Goal: Information Seeking & Learning: Learn about a topic

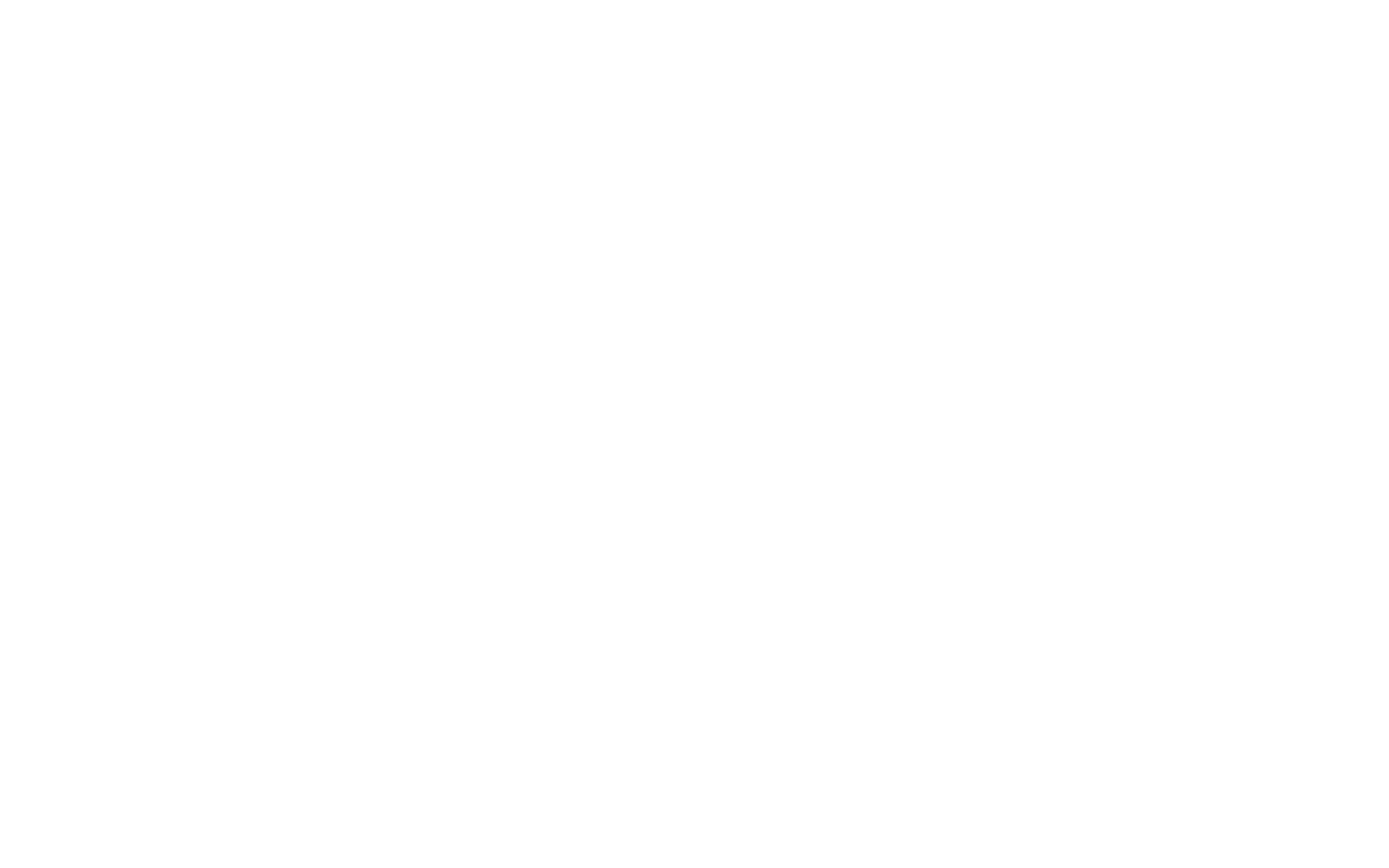
scroll to position [1115, 0]
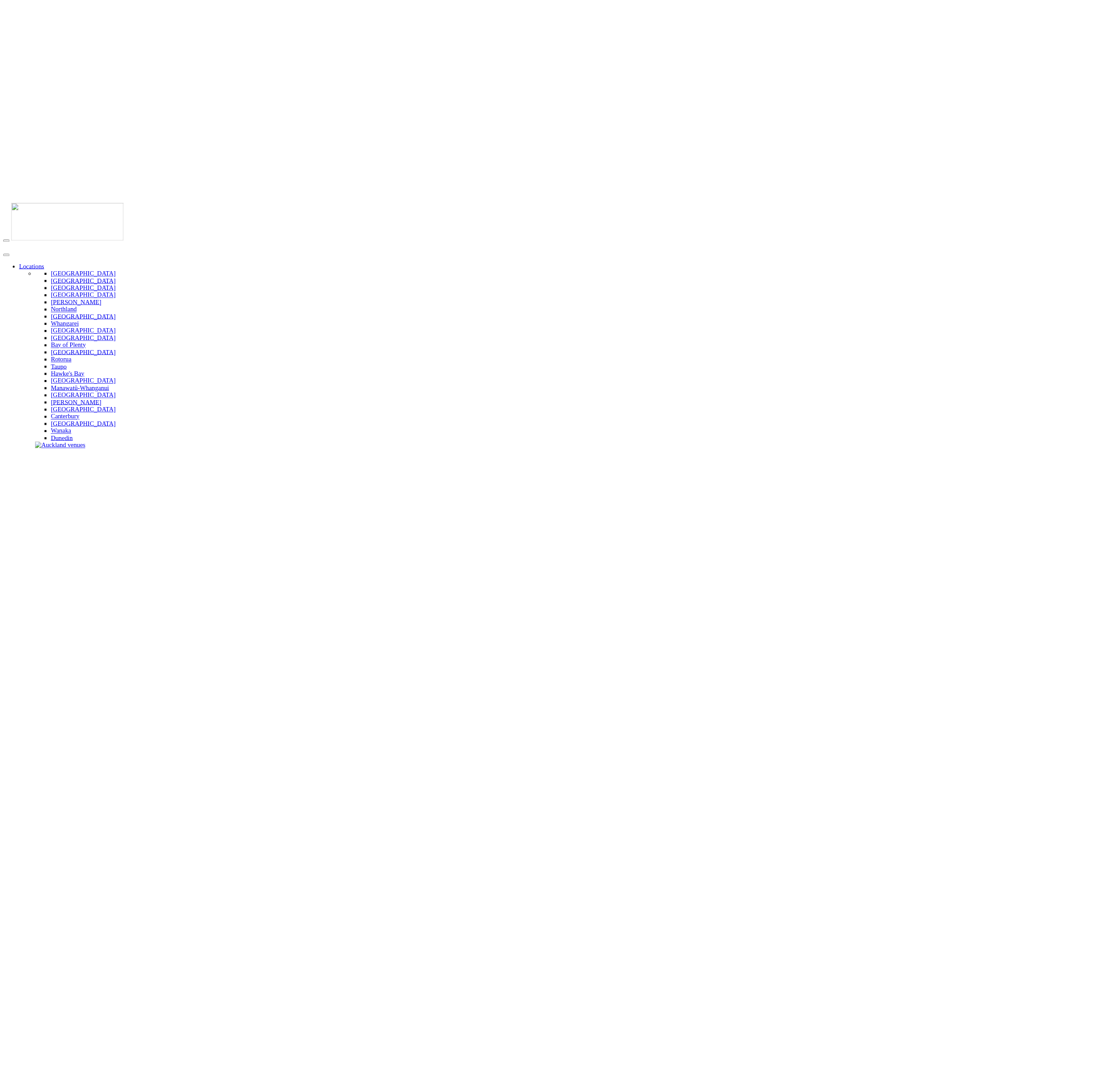
scroll to position [515, 0]
